Goal: Transaction & Acquisition: Purchase product/service

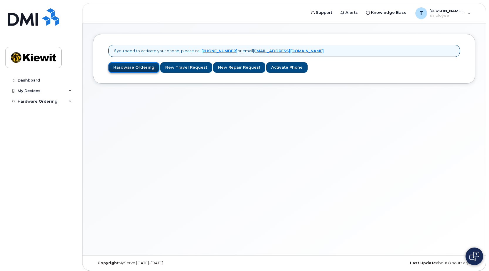
click at [145, 70] on link "Hardware Ordering" at bounding box center [133, 67] width 51 height 11
click at [118, 66] on link "Hardware Ordering" at bounding box center [133, 67] width 51 height 11
click at [237, 69] on link "New Repair Request" at bounding box center [239, 67] width 52 height 11
click at [278, 66] on link "Activate Phone" at bounding box center [286, 67] width 41 height 11
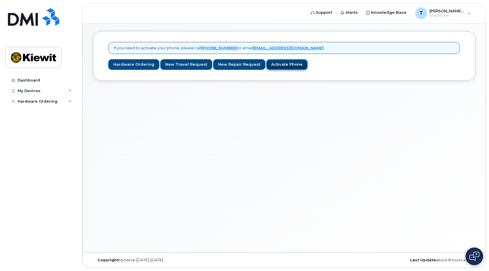
click at [279, 65] on link "Activate Phone" at bounding box center [286, 64] width 41 height 11
click at [134, 63] on link "Hardware Ordering" at bounding box center [133, 64] width 51 height 11
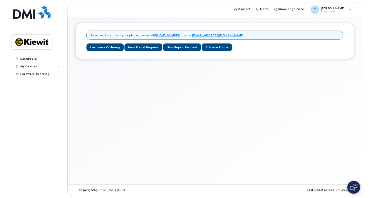
scroll to position [3, 0]
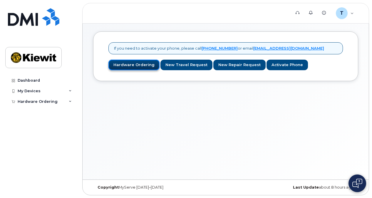
click at [136, 62] on link "Hardware Ordering" at bounding box center [133, 65] width 51 height 11
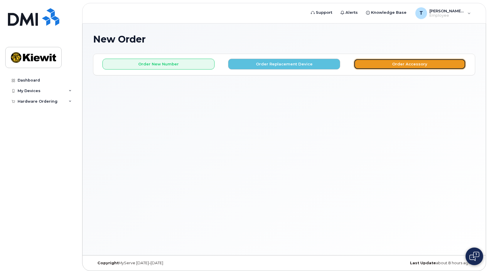
click at [375, 66] on button "Order Accessory" at bounding box center [410, 64] width 112 height 11
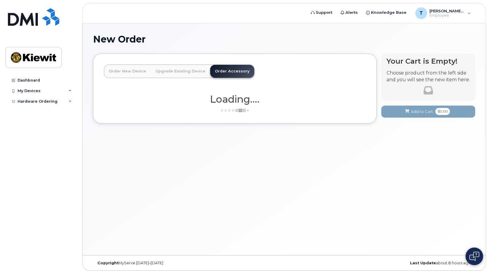
click at [115, 73] on link "Order New Device" at bounding box center [127, 71] width 47 height 13
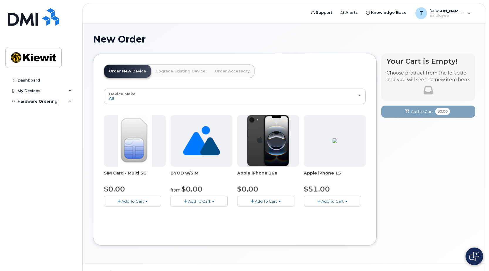
click at [271, 201] on span "Add To Cart" at bounding box center [266, 201] width 22 height 5
click at [271, 203] on span "Add To Cart" at bounding box center [266, 201] width 22 height 5
click at [254, 203] on button "Add To Cart" at bounding box center [265, 201] width 57 height 10
click at [253, 203] on span "button" at bounding box center [252, 202] width 3 height 4
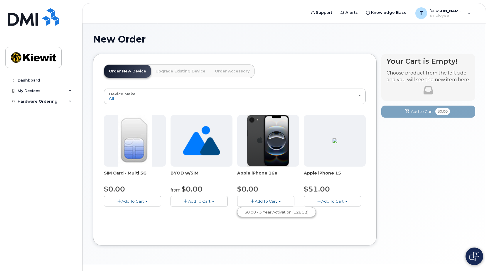
click at [261, 199] on span "Add To Cart" at bounding box center [266, 201] width 22 height 5
click at [284, 202] on button "Add To Cart" at bounding box center [265, 201] width 57 height 10
click at [323, 199] on span "Add To Cart" at bounding box center [333, 201] width 22 height 5
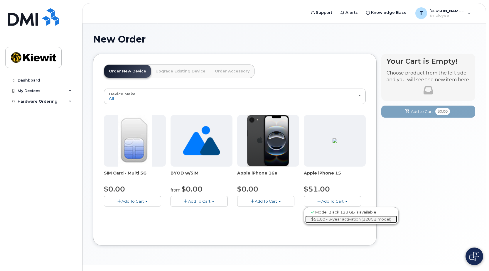
click at [315, 217] on link "$51.00 - 3-year activation (128GB model)" at bounding box center [352, 219] width 92 height 7
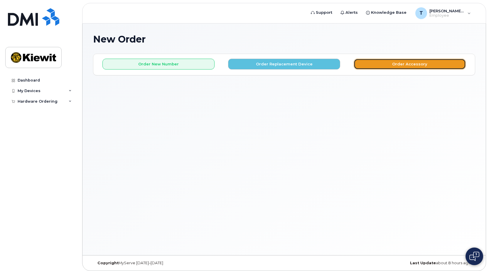
click at [384, 67] on button "Order Accessory" at bounding box center [410, 64] width 112 height 11
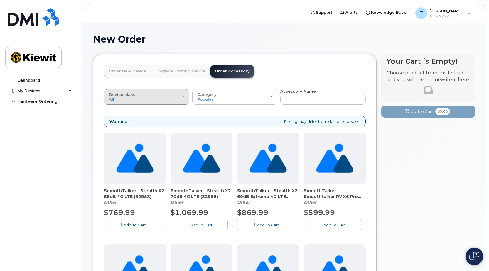
click at [183, 100] on div "Device Make All Android Cell Phone HUB iPhone Modem Tablet" at bounding box center [146, 97] width 75 height 9
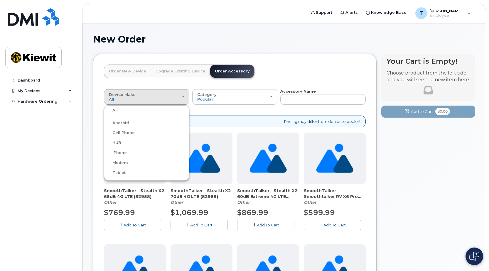
click at [121, 152] on label "iPhone" at bounding box center [115, 153] width 21 height 7
click at [0, 0] on input "iPhone" at bounding box center [0, 0] width 0 height 0
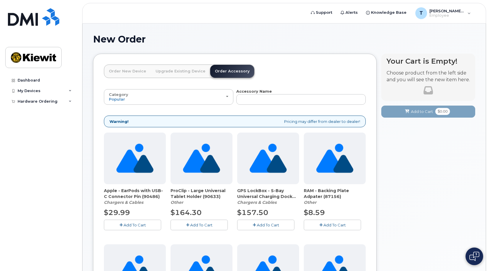
click at [142, 71] on link "Order New Device" at bounding box center [127, 71] width 47 height 13
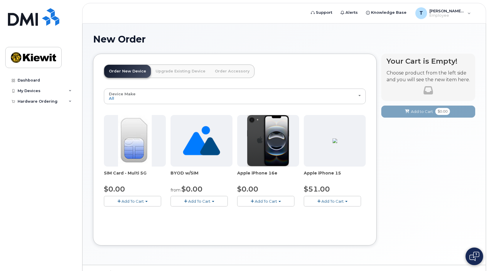
click at [264, 199] on span "Add To Cart" at bounding box center [266, 201] width 22 height 5
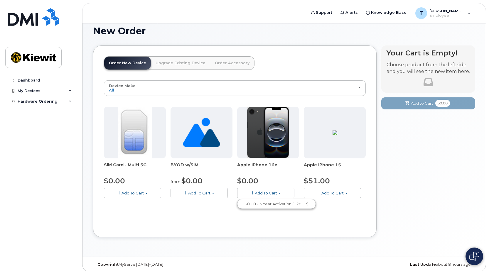
scroll to position [13, 0]
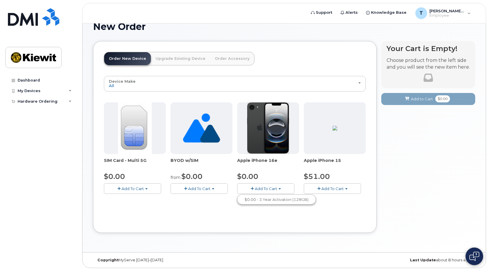
click at [281, 188] on button "Add To Cart" at bounding box center [265, 189] width 57 height 10
click at [279, 189] on span "button" at bounding box center [280, 189] width 2 height 1
click at [257, 190] on span "Add To Cart" at bounding box center [266, 189] width 22 height 5
click at [251, 189] on span "button" at bounding box center [252, 189] width 3 height 4
click at [191, 189] on span "Add To Cart" at bounding box center [199, 189] width 22 height 5
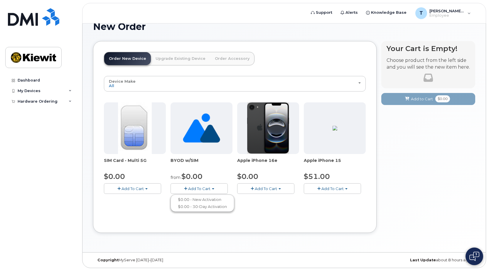
click at [140, 187] on span "Add To Cart" at bounding box center [133, 189] width 22 height 5
click at [274, 193] on button "Add To Cart" at bounding box center [265, 189] width 57 height 10
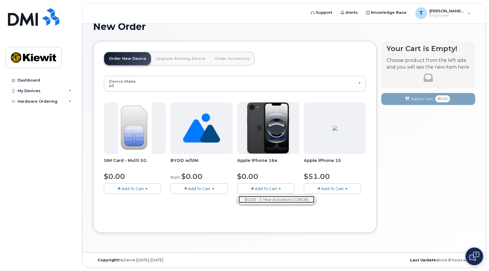
click at [275, 201] on link "$0.00 - 3 Year Activation (128GB)" at bounding box center [277, 199] width 76 height 7
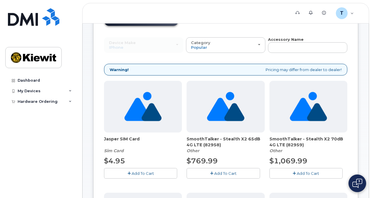
scroll to position [48, 0]
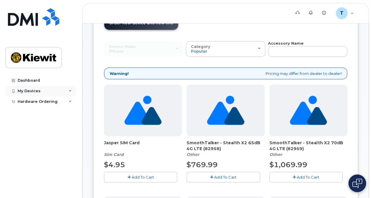
click at [72, 93] on div "My Devices" at bounding box center [40, 91] width 71 height 11
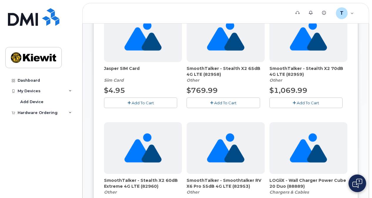
scroll to position [98, 0]
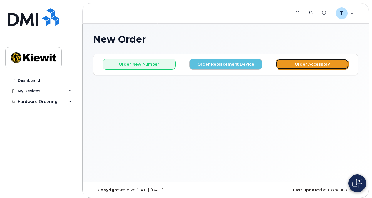
click at [284, 62] on button "Order Accessory" at bounding box center [312, 64] width 73 height 11
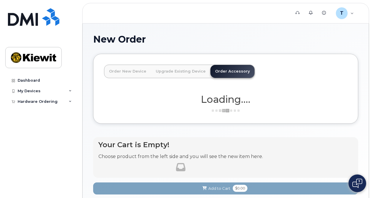
click at [134, 73] on link "Order New Device" at bounding box center [127, 71] width 47 height 13
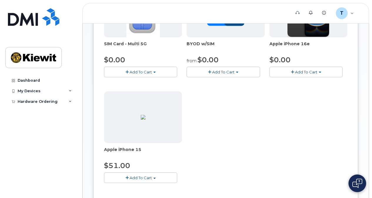
scroll to position [130, 0]
click at [326, 69] on button "Add To Cart" at bounding box center [305, 71] width 73 height 10
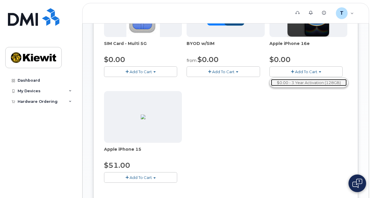
click at [317, 83] on link "$0.00 - 3 Year Activation (128GB)" at bounding box center [309, 82] width 76 height 7
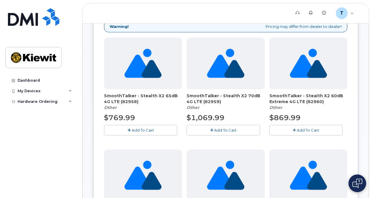
scroll to position [95, 0]
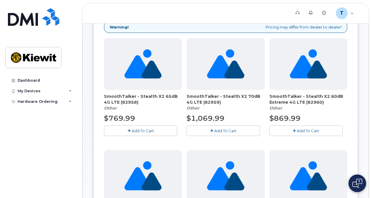
click at [207, 103] on span "SmoothTalker - Stealth X2 70dB 4G LTE (82959)" at bounding box center [226, 99] width 78 height 12
drag, startPoint x: 207, startPoint y: 103, endPoint x: 250, endPoint y: 111, distance: 44.2
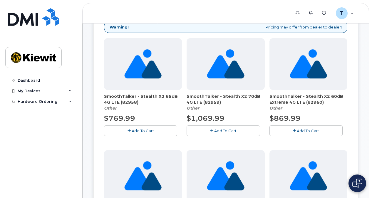
click at [250, 111] on div "SmoothTalker - Stealth X2 70dB 4G LTE (82959) Other $1,069.99 Add To Cart" at bounding box center [226, 87] width 78 height 98
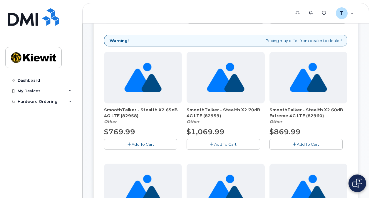
scroll to position [82, 0]
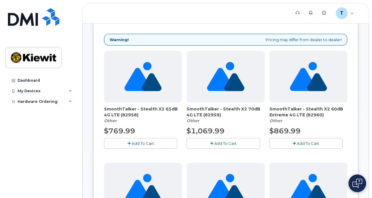
click at [141, 143] on span "Add To Cart" at bounding box center [143, 143] width 22 height 5
click at [349, 15] on div "T Tanya.Viceer Employee" at bounding box center [345, 13] width 26 height 12
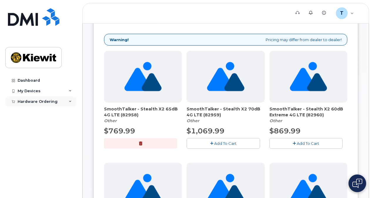
click at [52, 102] on div "Hardware Ordering" at bounding box center [38, 101] width 40 height 5
click at [39, 110] on div "New Order" at bounding box center [31, 112] width 22 height 5
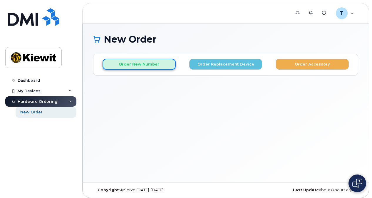
click at [145, 68] on button "Order New Number" at bounding box center [139, 64] width 73 height 11
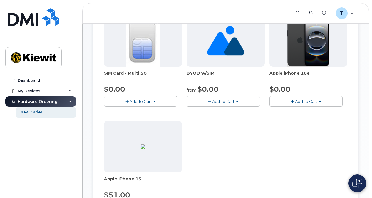
scroll to position [100, 0]
click at [290, 104] on button "Add To Cart" at bounding box center [305, 101] width 73 height 10
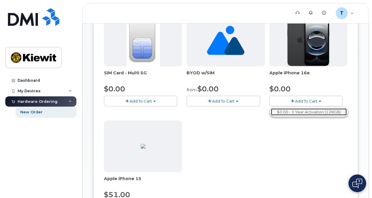
click at [289, 110] on link "$0.00 - 3 Year Activation (128GB)" at bounding box center [309, 111] width 76 height 7
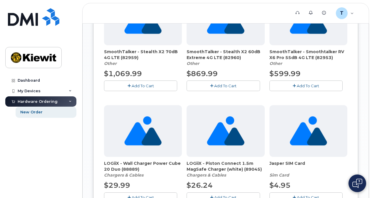
scroll to position [465, 0]
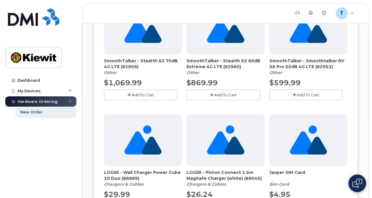
drag, startPoint x: 142, startPoint y: 68, endPoint x: 109, endPoint y: 59, distance: 33.7
click at [109, 59] on span "SmoothTalker - Stealth X2 70dB 4G LTE (82959)" at bounding box center [143, 64] width 78 height 12
drag, startPoint x: 109, startPoint y: 59, endPoint x: 156, endPoint y: 66, distance: 47.4
click at [156, 66] on span "SmoothTalker - Stealth X2 70dB 4G LTE (82959)" at bounding box center [143, 64] width 78 height 12
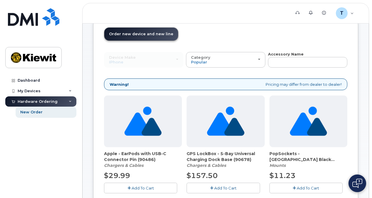
scroll to position [0, 0]
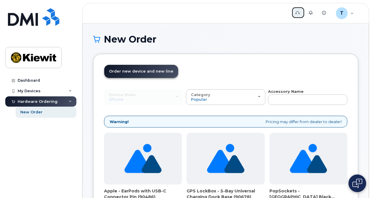
click at [300, 12] on link "Support" at bounding box center [297, 13] width 13 height 12
click at [359, 185] on img at bounding box center [357, 183] width 10 height 9
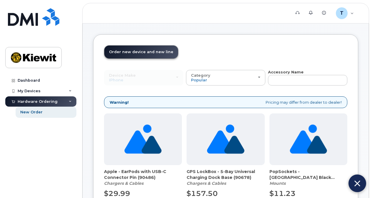
scroll to position [20, 0]
